Goal: Task Accomplishment & Management: Use online tool/utility

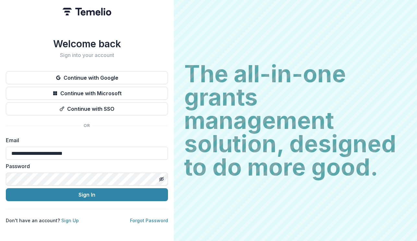
click at [102, 195] on button "Sign In" at bounding box center [87, 194] width 162 height 13
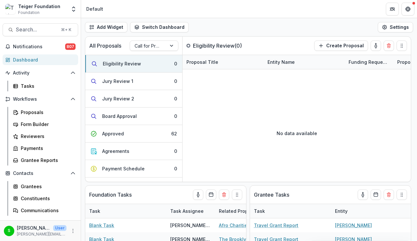
click at [198, 25] on div "Add Widget Switch Dashboard Default New Dashboard Settings" at bounding box center [249, 27] width 336 height 18
click at [41, 160] on div "Grantee Reports" at bounding box center [47, 160] width 52 height 7
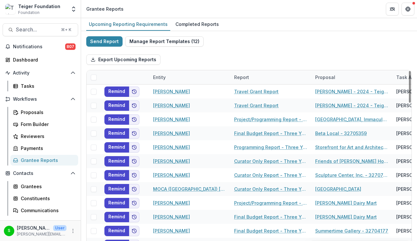
click at [241, 72] on div "Report" at bounding box center [270, 77] width 81 height 14
click at [175, 74] on div "Entity" at bounding box center [189, 77] width 81 height 14
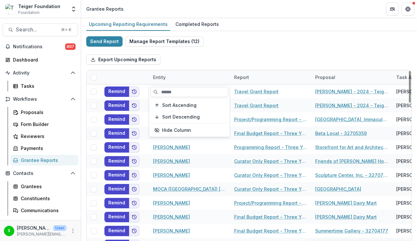
click at [167, 87] on input at bounding box center [189, 92] width 78 height 10
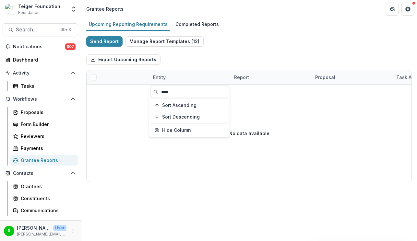
type input "****"
click at [277, 57] on div "Export Upcoming Reports" at bounding box center [248, 59] width 325 height 21
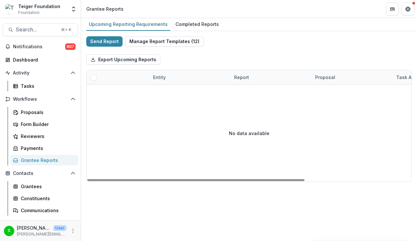
click at [162, 78] on div "Entity" at bounding box center [159, 77] width 20 height 7
drag, startPoint x: 174, startPoint y: 91, endPoint x: 152, endPoint y: 91, distance: 22.3
click at [155, 91] on input "****" at bounding box center [189, 92] width 78 height 10
type input "***"
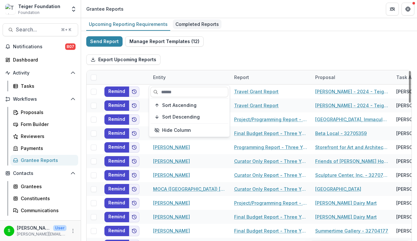
click at [189, 22] on div "Completed Reports" at bounding box center [197, 23] width 49 height 9
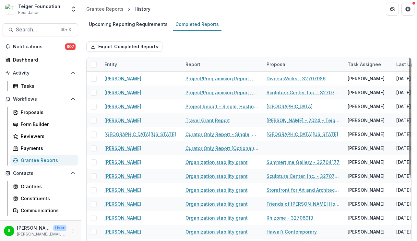
click at [114, 61] on div "Entity" at bounding box center [110, 64] width 20 height 7
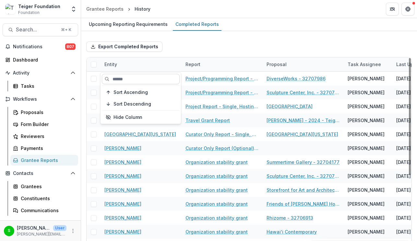
click at [120, 79] on input at bounding box center [141, 79] width 78 height 10
type input "*******"
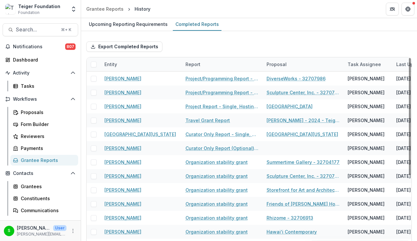
click at [192, 56] on div "Export Completed Reports" at bounding box center [248, 46] width 325 height 21
click at [131, 21] on div "Upcoming Reporting Requirements" at bounding box center [128, 23] width 84 height 9
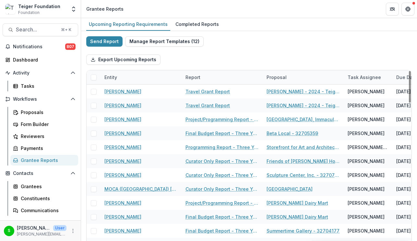
click at [114, 77] on div "Entity" at bounding box center [110, 77] width 20 height 7
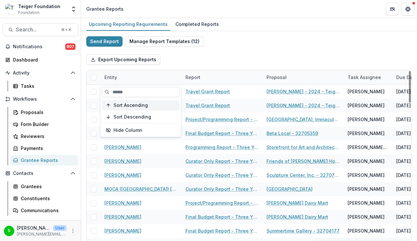
click at [126, 106] on span "Sort Ascending" at bounding box center [130, 106] width 34 height 6
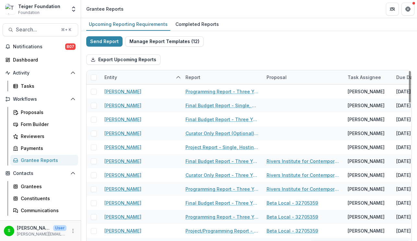
click at [208, 43] on div "Send Report Manage Report Templates ( 12 ) Export Upcoming Reports Entity Repor…" at bounding box center [248, 172] width 325 height 272
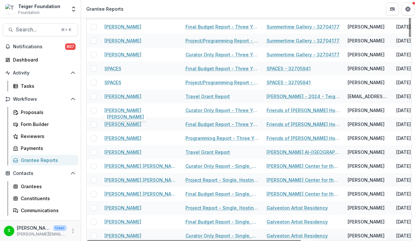
scroll to position [73, 0]
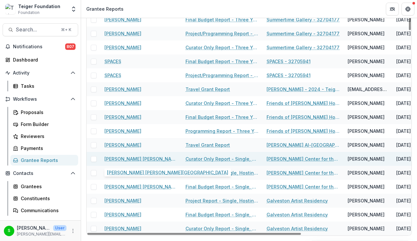
click at [148, 159] on link "William Marsh Rice University" at bounding box center [140, 158] width 73 height 7
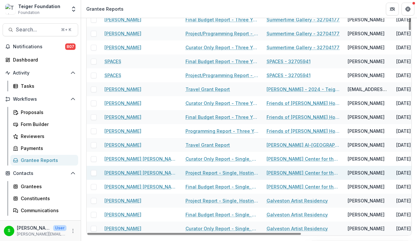
click at [144, 170] on link "William Marsh Rice University" at bounding box center [140, 172] width 73 height 7
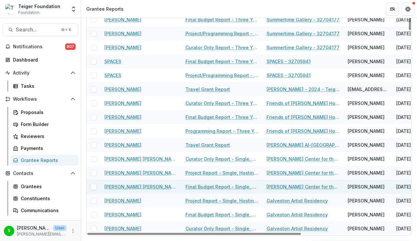
click at [145, 186] on link "William Marsh Rice University" at bounding box center [140, 186] width 73 height 7
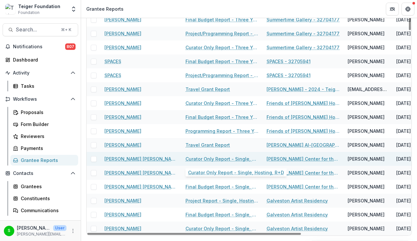
click at [204, 159] on link "Curator Only Report - Single, Hosting, R+D" at bounding box center [221, 158] width 73 height 7
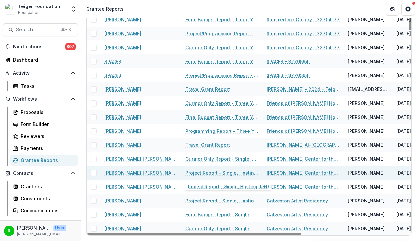
click at [201, 176] on link "Project Report - Single, Hosting, R+D" at bounding box center [221, 172] width 73 height 7
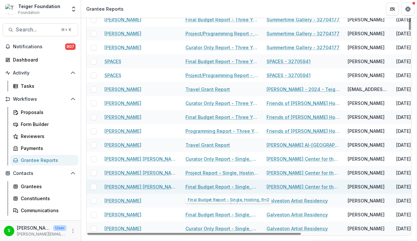
click at [197, 188] on link "Final Budget Report - Single, Hosting, R+D" at bounding box center [221, 186] width 73 height 7
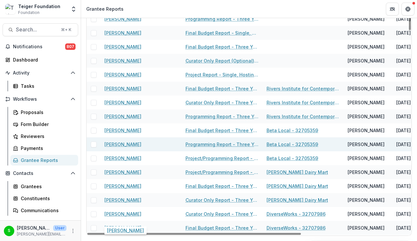
scroll to position [0, 0]
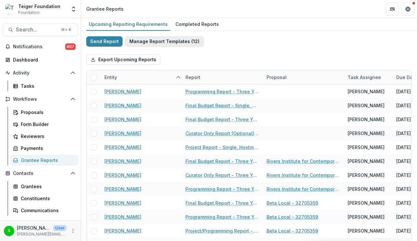
click at [153, 40] on button "Manage Report Templates ( 12 )" at bounding box center [164, 41] width 78 height 10
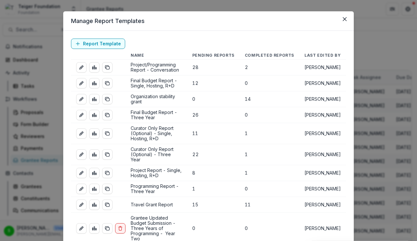
scroll to position [10, 0]
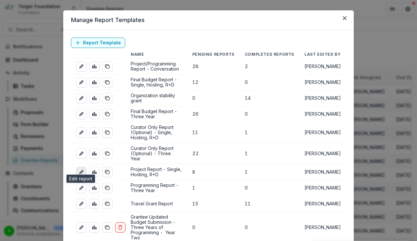
click at [85, 167] on link "edit-report" at bounding box center [81, 172] width 10 height 10
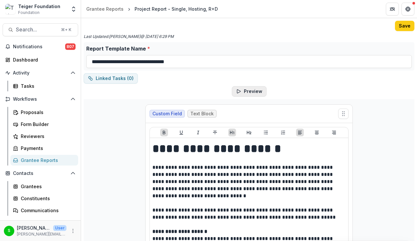
click at [253, 89] on button "Preview" at bounding box center [249, 91] width 35 height 10
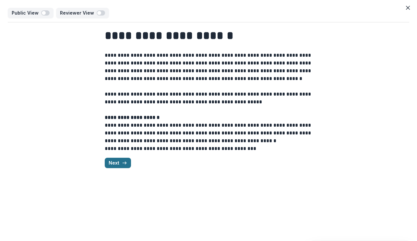
click at [123, 163] on line "button" at bounding box center [124, 163] width 4 height 0
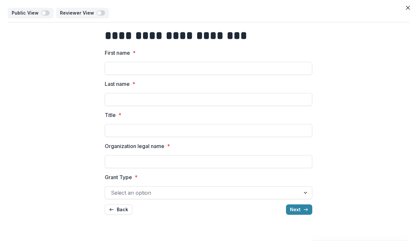
click at [299, 211] on button "Next" at bounding box center [299, 209] width 26 height 10
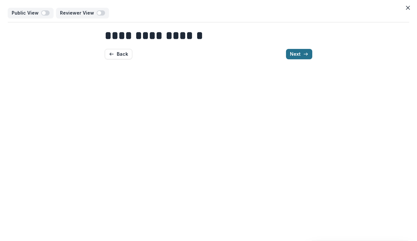
click at [302, 55] on button "Next" at bounding box center [299, 54] width 26 height 10
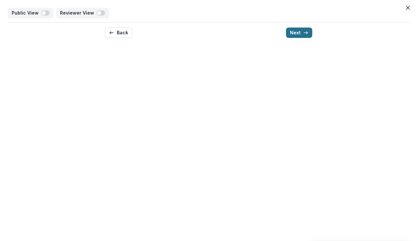
click at [304, 30] on icon "button" at bounding box center [305, 32] width 5 height 5
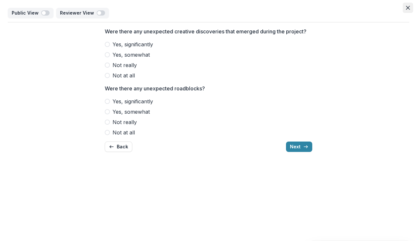
click at [409, 6] on button "Close" at bounding box center [407, 8] width 10 height 10
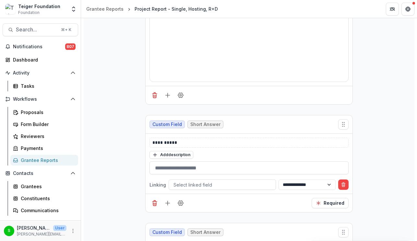
scroll to position [544, 0]
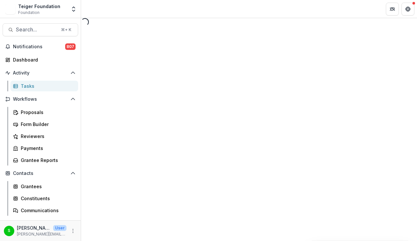
select select "********"
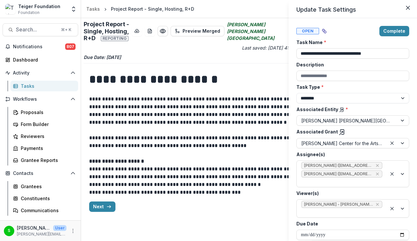
click at [101, 200] on div "**********" at bounding box center [208, 120] width 417 height 241
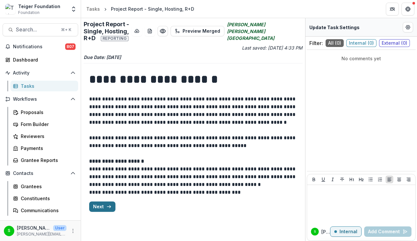
click at [100, 201] on button "Next" at bounding box center [102, 206] width 26 height 10
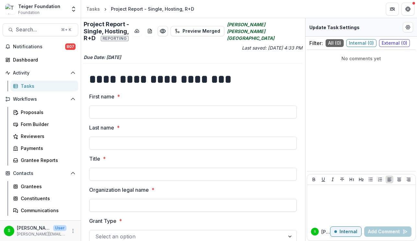
scroll to position [18, 0]
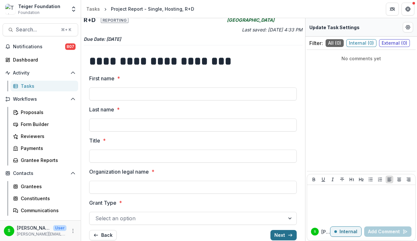
click at [272, 232] on button "Next" at bounding box center [283, 235] width 26 height 10
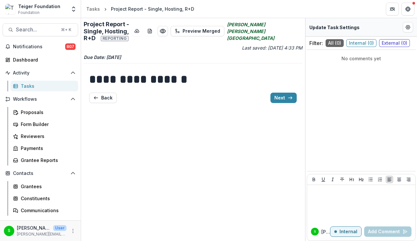
click at [236, 78] on h1 "**********" at bounding box center [192, 79] width 207 height 16
click at [278, 95] on button "Next" at bounding box center [283, 98] width 26 height 10
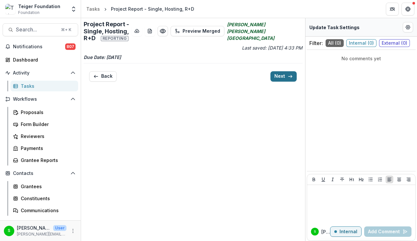
click at [287, 72] on button "Next" at bounding box center [283, 76] width 26 height 10
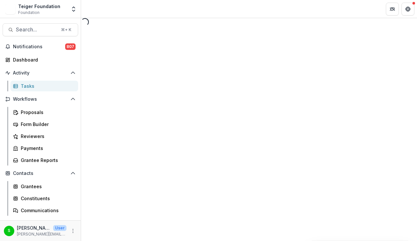
select select "********"
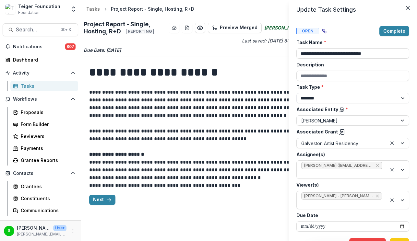
click at [103, 200] on div "**********" at bounding box center [208, 120] width 417 height 241
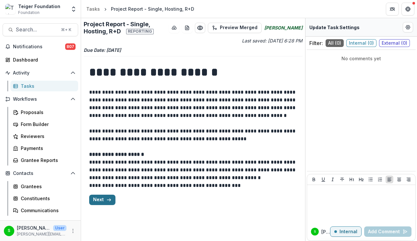
click at [101, 202] on button "Next" at bounding box center [102, 200] width 26 height 10
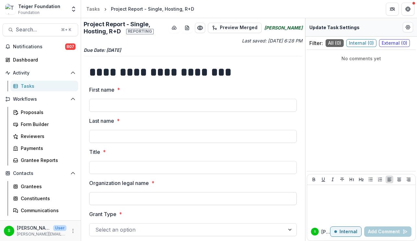
scroll to position [18, 0]
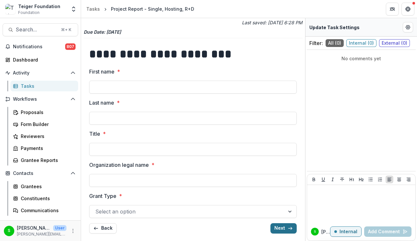
click at [280, 225] on button "Next" at bounding box center [283, 228] width 26 height 10
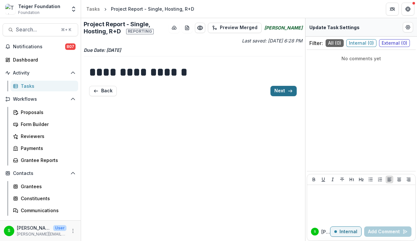
scroll to position [0, 0]
click at [274, 222] on div "**********" at bounding box center [193, 129] width 224 height 223
